Goal: Transaction & Acquisition: Subscribe to service/newsletter

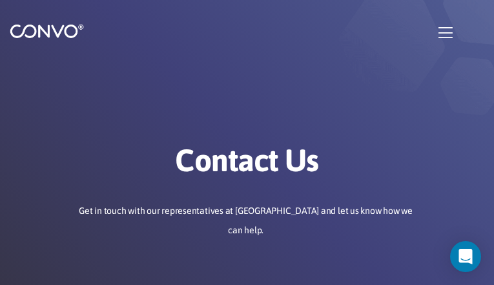
type input "AbVlqVRJjLJKynXv"
type input "[EMAIL_ADDRESS][DOMAIN_NAME]"
type input "QoLoQdsqbUjTXM"
type input "HJKQMrCIdGseez"
type input "xSjOzdpOs"
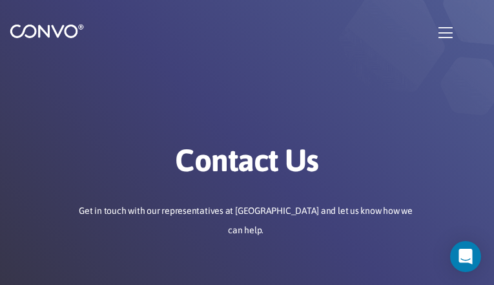
type input "hYkKOBBeDthG"
type input "sokahevajayu01@gmail.com"
type input "ENvJQqofdfMnr"
type input "oqmmSJwRWbg"
checkbox input"] "false"
